Goal: Download file/media

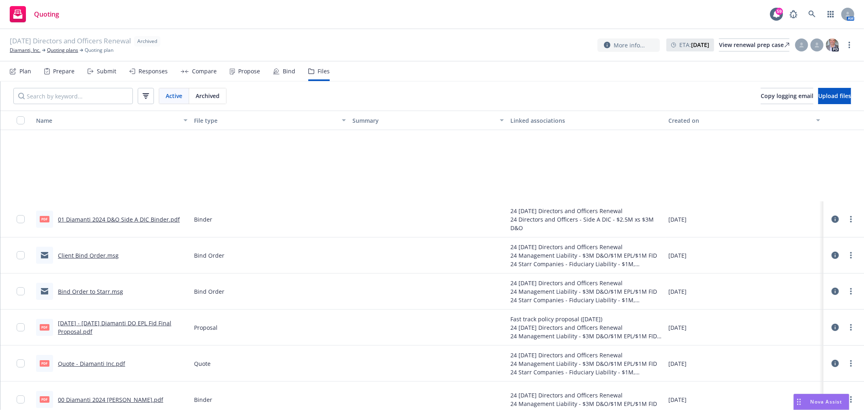
scroll to position [135, 0]
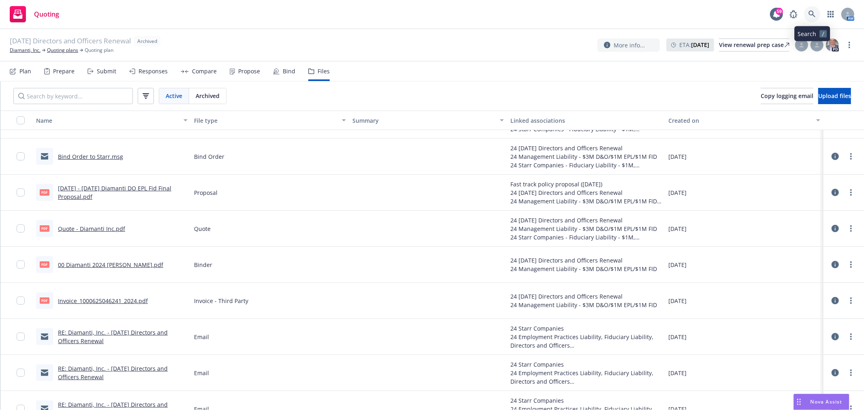
click at [811, 17] on icon at bounding box center [811, 14] width 7 height 7
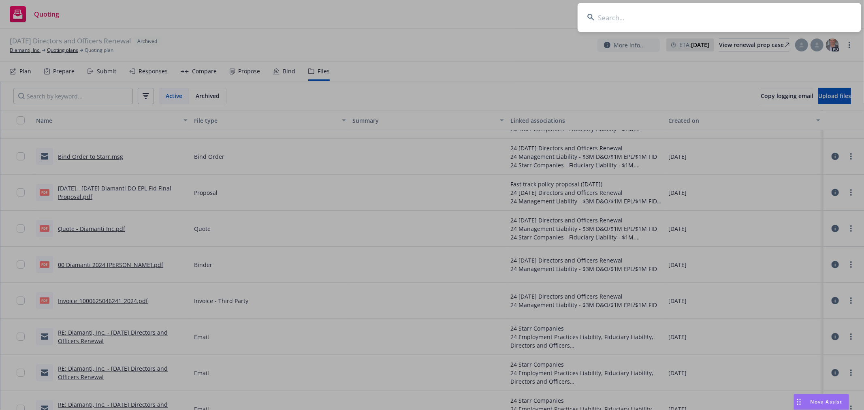
click at [690, 25] on input at bounding box center [718, 17] width 283 height 29
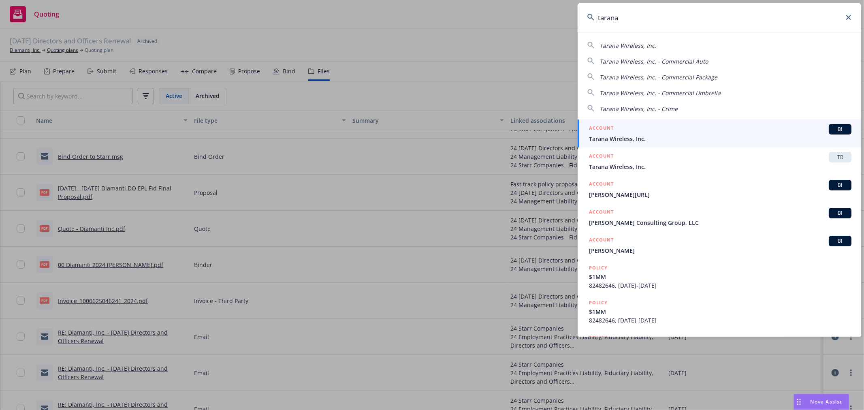
type input "tarana"
click at [719, 136] on span "Tarana Wireless, Inc." at bounding box center [720, 138] width 262 height 9
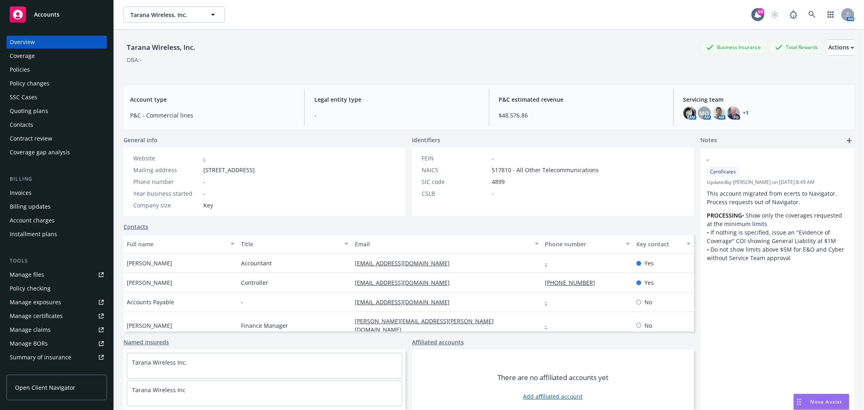
click at [21, 71] on div "Policies" at bounding box center [20, 69] width 20 height 13
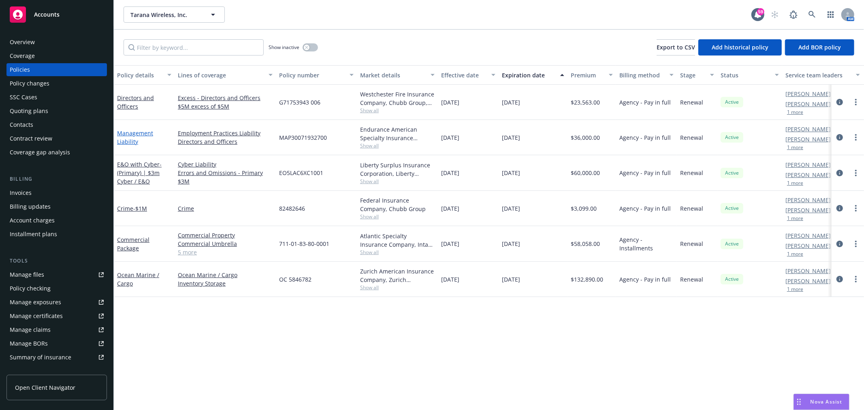
click at [119, 135] on link "Management Liability" at bounding box center [135, 137] width 36 height 16
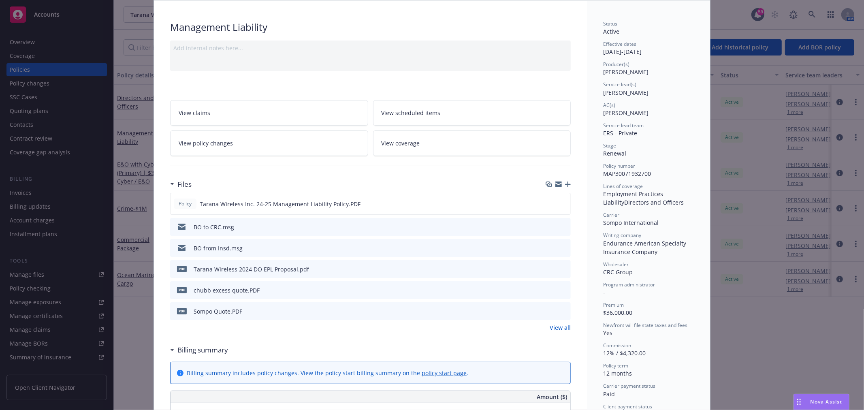
scroll to position [90, 0]
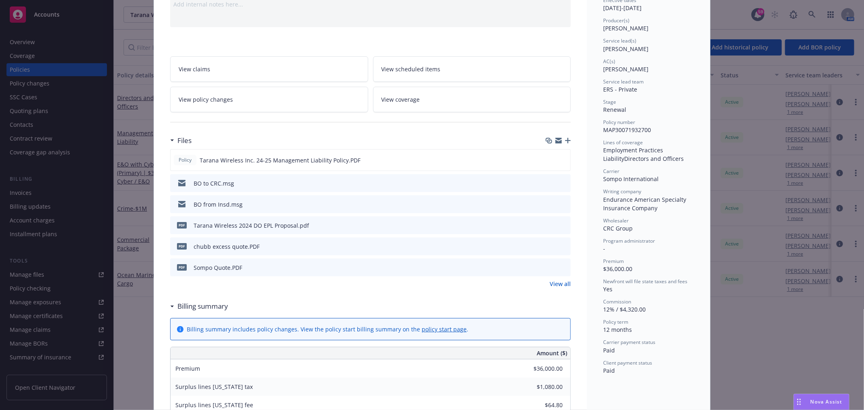
click at [547, 181] on icon "download file" at bounding box center [549, 181] width 5 height 5
